Goal: Obtain resource: Obtain resource

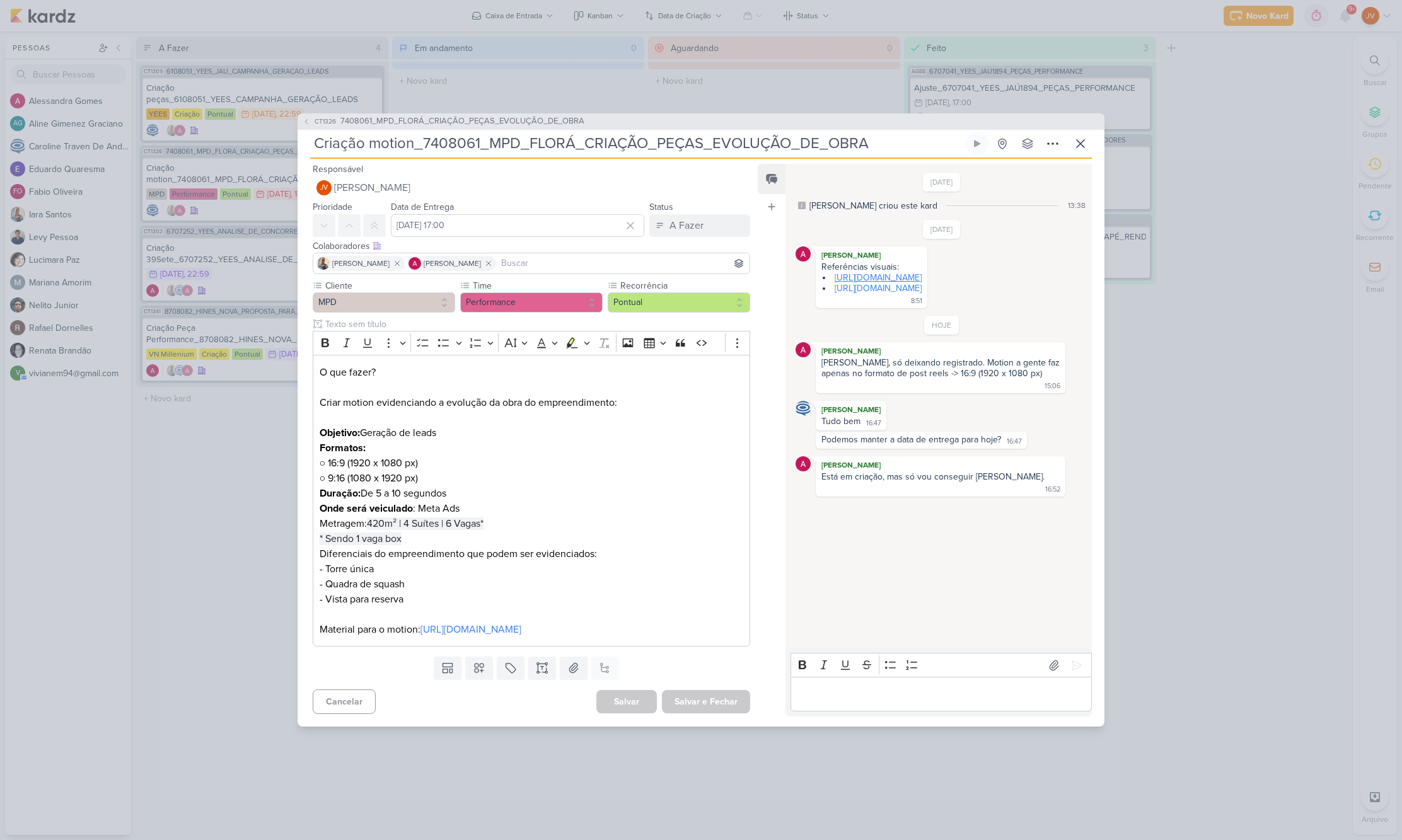
click at [921, 272] on link "[URL][DOMAIN_NAME]" at bounding box center [878, 277] width 87 height 11
click at [907, 283] on link "[URL][DOMAIN_NAME]" at bounding box center [878, 288] width 87 height 11
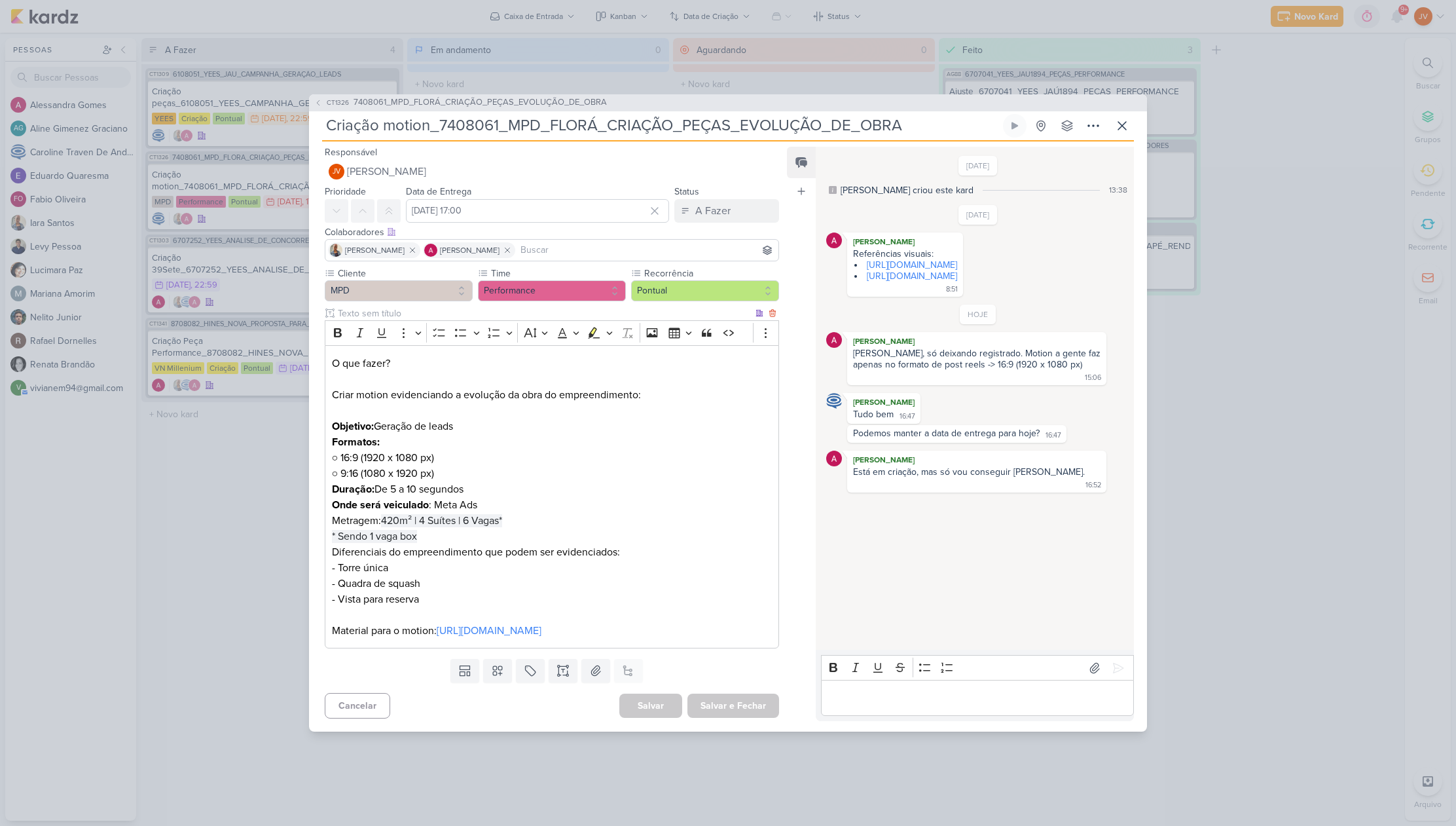
scroll to position [0, 1]
drag, startPoint x: 509, startPoint y: 513, endPoint x: 387, endPoint y: 515, distance: 122.0
click at [387, 515] on span "420m² | 4 Suítes | 6 Vagas*" at bounding box center [441, 521] width 121 height 13
click at [512, 512] on p "Formatos: ○ 16:9 (1920 x 1080 px) ○ 9:16 (1080 x 1920 px) Duração: De 5 a 10 se…" at bounding box center [552, 513] width 440 height 157
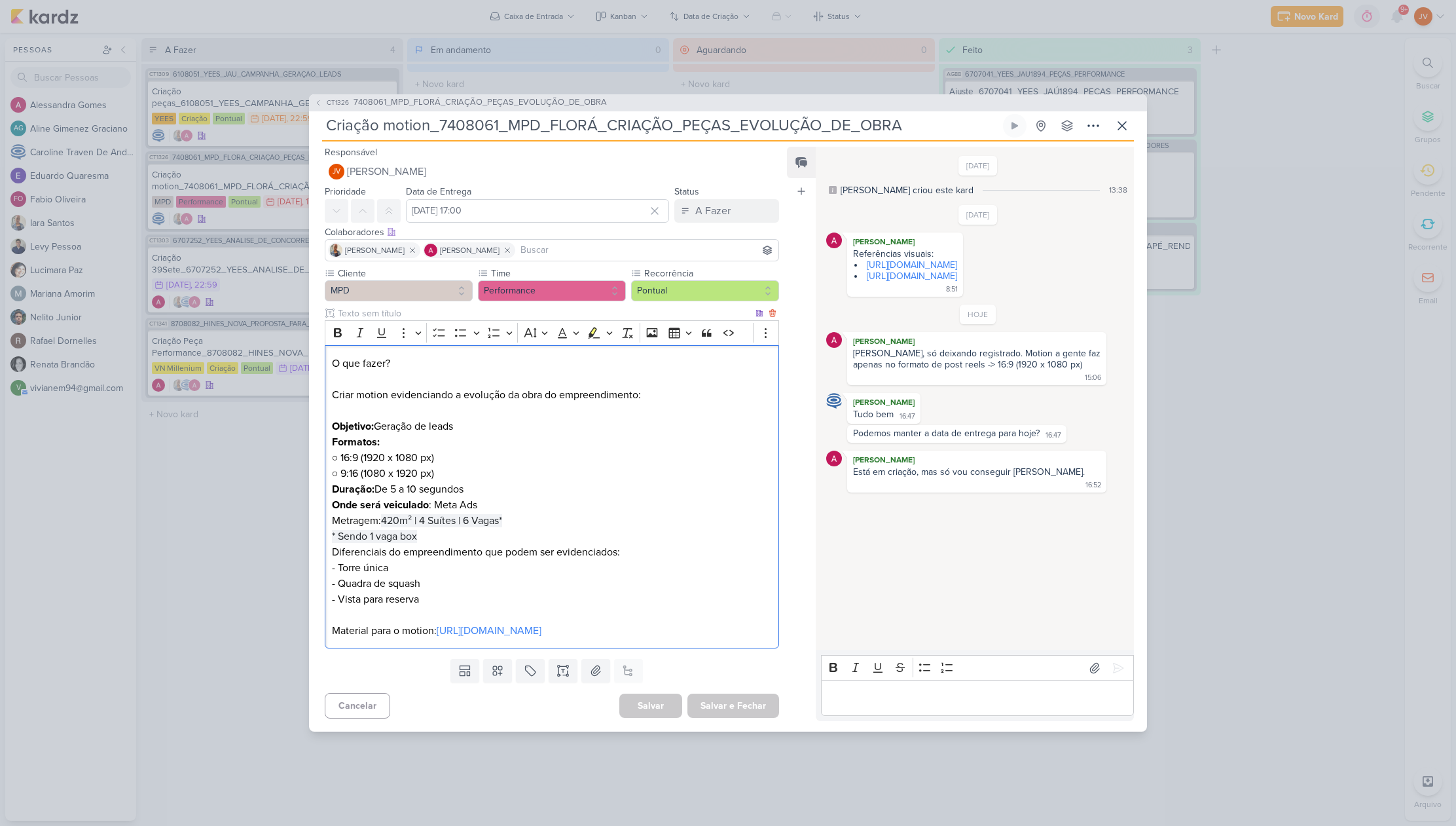
drag, startPoint x: 506, startPoint y: 510, endPoint x: 386, endPoint y: 516, distance: 120.1
click at [386, 516] on span "420m² | 4 Suítes | 6 Vagas*" at bounding box center [441, 521] width 121 height 13
drag, startPoint x: 420, startPoint y: 527, endPoint x: 385, endPoint y: 513, distance: 37.7
click at [385, 513] on p "Formatos: ○ 16:9 (1920 x 1080 px) ○ 9:16 (1080 x 1920 px) Duração: De 5 a 10 se…" at bounding box center [552, 513] width 440 height 157
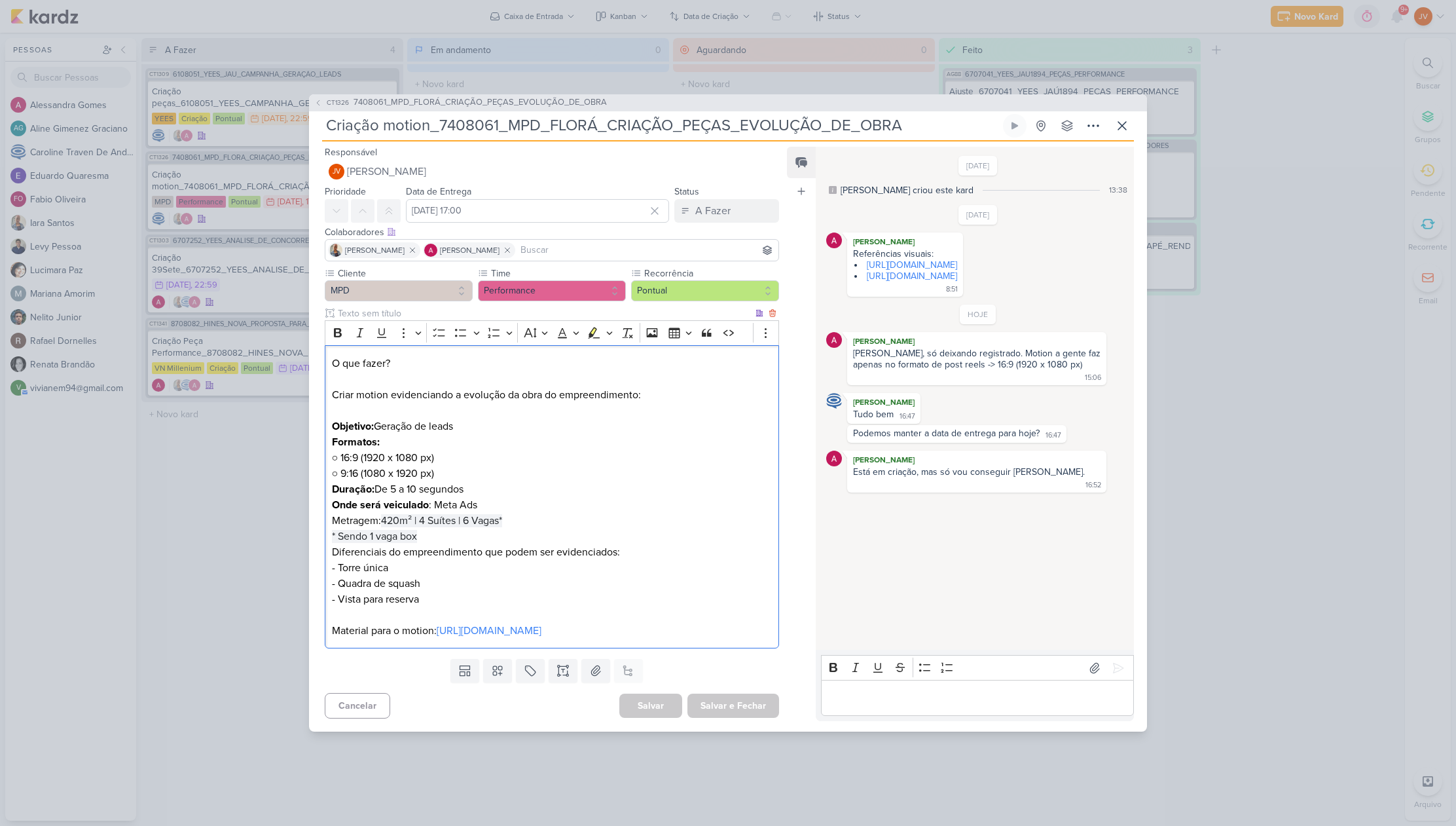
scroll to position [0, 0]
copy p "420m² | 4 Suítes | 6 Vagas* * Sendo 1 vaga box"
click at [531, 510] on p "Formatos: ○ 16:9 (1920 x 1080 px) ○ 9:16 (1080 x 1920 px) Duração: De 5 a 10 se…" at bounding box center [552, 513] width 440 height 157
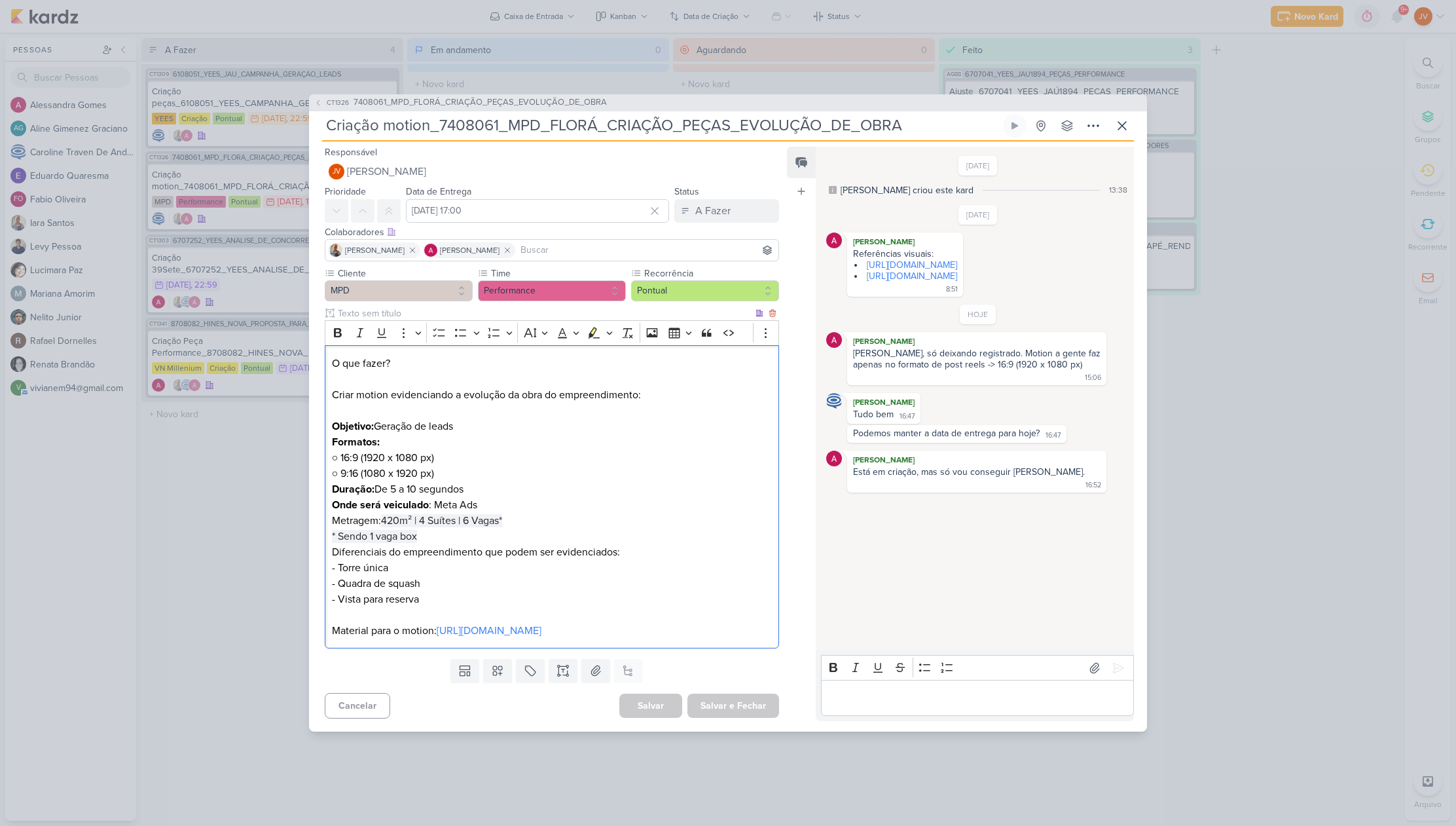
drag, startPoint x: 513, startPoint y: 511, endPoint x: 386, endPoint y: 513, distance: 127.0
click at [386, 513] on p "Formatos: ○ 16:9 (1920 x 1080 px) ○ 9:16 (1080 x 1920 px) Duração: De 5 a 10 se…" at bounding box center [552, 513] width 440 height 157
copy p "420m² | 4 Suítes | 6 Vagas*"
click at [662, 454] on p "Formatos: ○ 16:9 (1920 x 1080 px) ○ 9:16 (1080 x 1920 px) Duração: De 5 a 10 se…" at bounding box center [552, 513] width 440 height 157
click at [425, 364] on p "O que fazer? ⁠⁠⁠⁠⁠⁠⁠ Criar motion evidenciando a evolução da obra do empreendim…" at bounding box center [552, 395] width 440 height 79
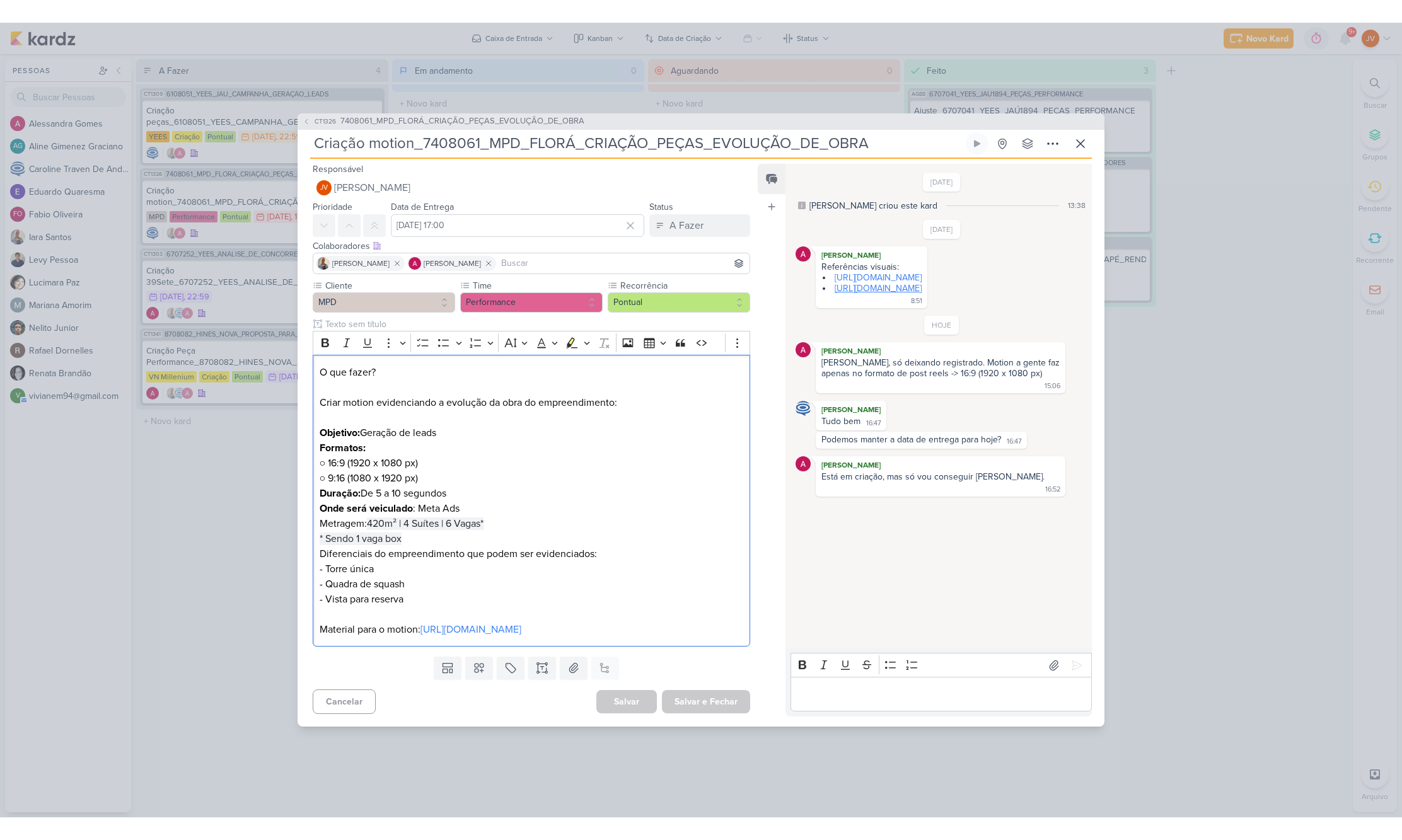
scroll to position [1, 0]
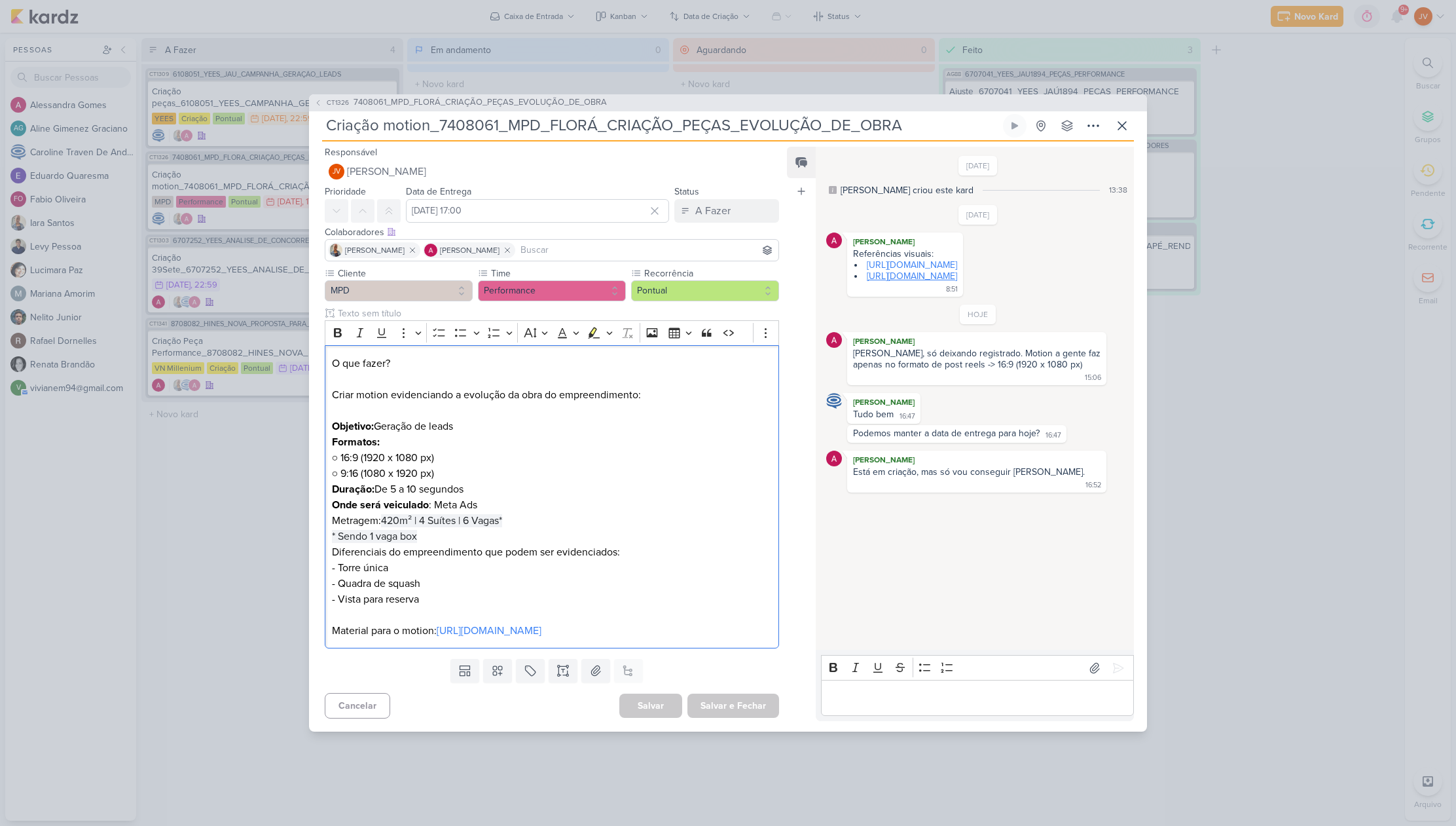
click at [932, 270] on link "[URL][DOMAIN_NAME]" at bounding box center [912, 276] width 90 height 11
click at [957, 259] on link "[URL][DOMAIN_NAME]" at bounding box center [912, 264] width 90 height 11
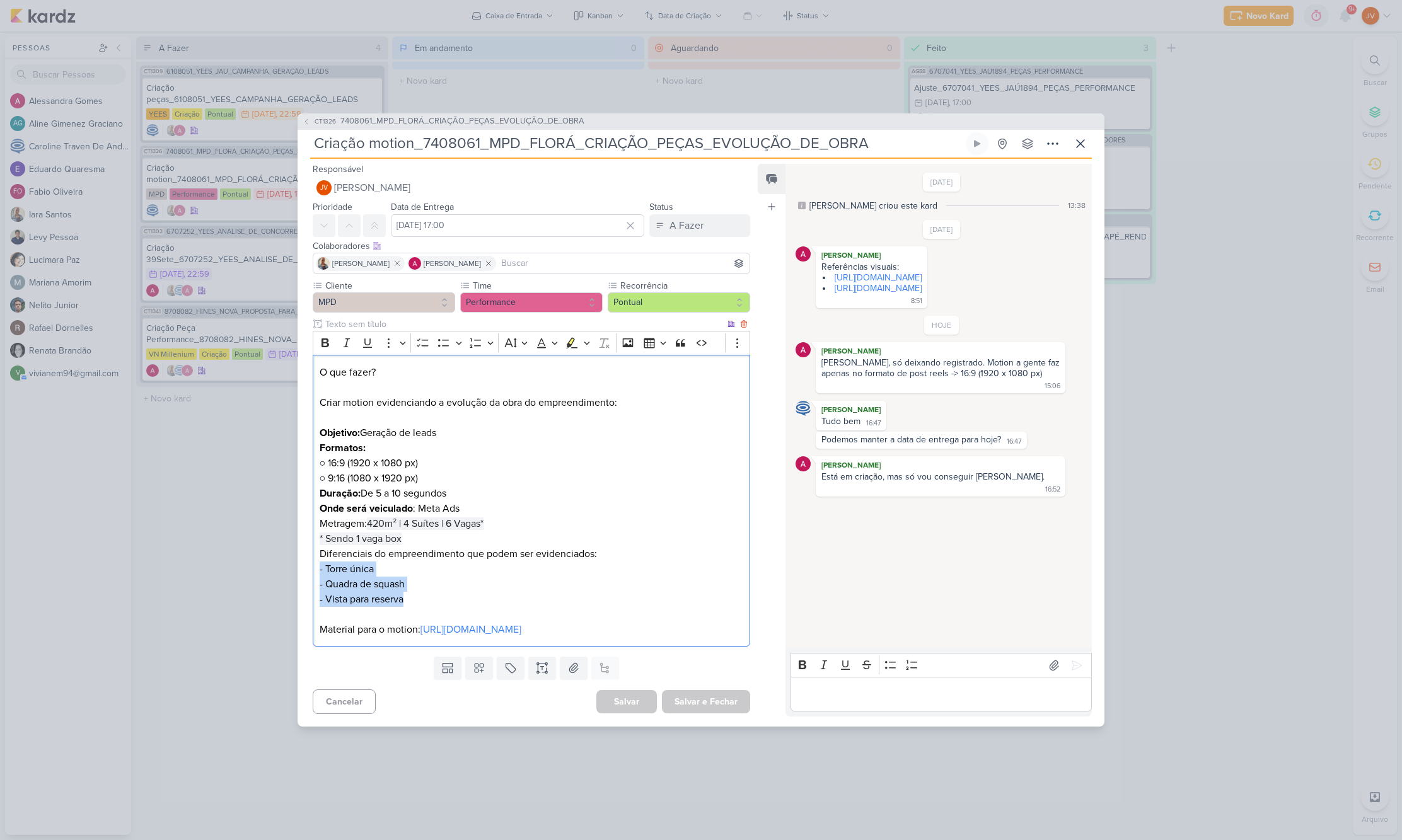
drag, startPoint x: 399, startPoint y: 591, endPoint x: 317, endPoint y: 562, distance: 87.0
click at [317, 562] on div "O que fazer? Criar motion evidenciando a evolução da obra do empreendimento: Ob…" at bounding box center [531, 501] width 437 height 292
